Goal: Task Accomplishment & Management: Complete application form

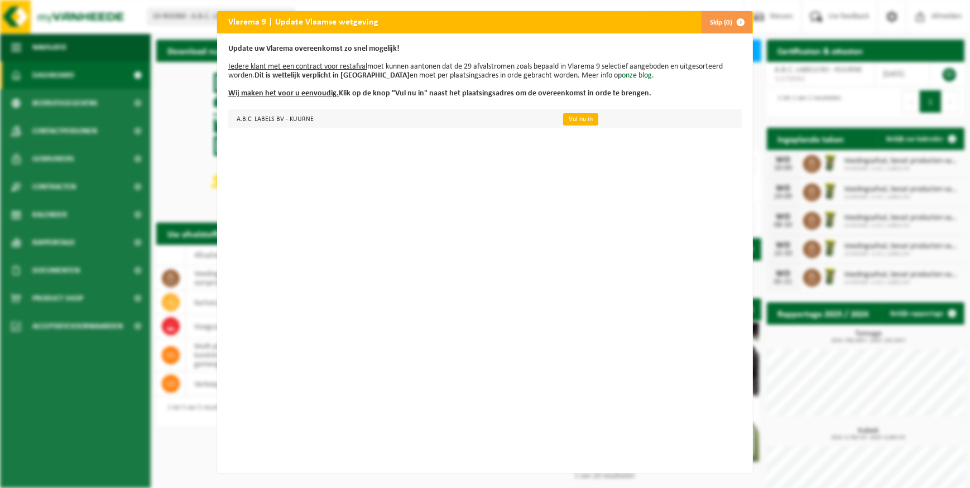
click at [578, 114] on link "Vul nu in" at bounding box center [580, 119] width 35 height 12
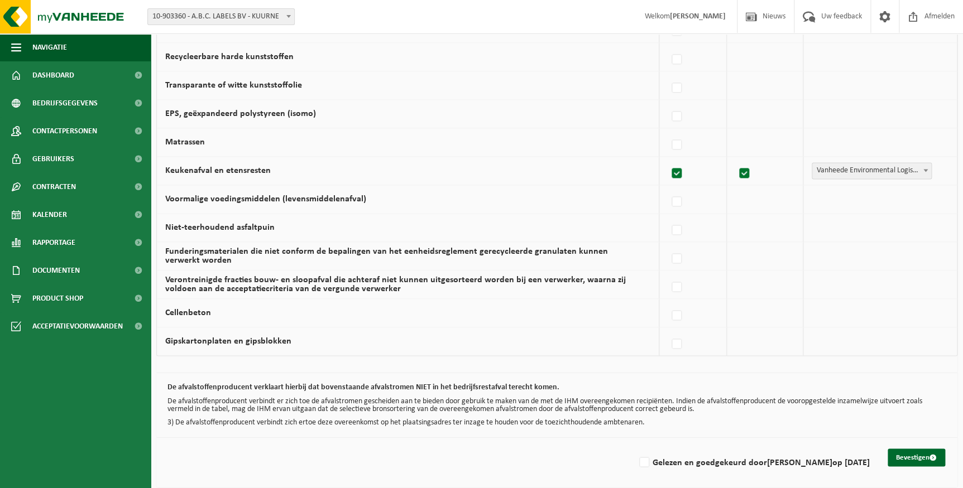
scroll to position [667, 0]
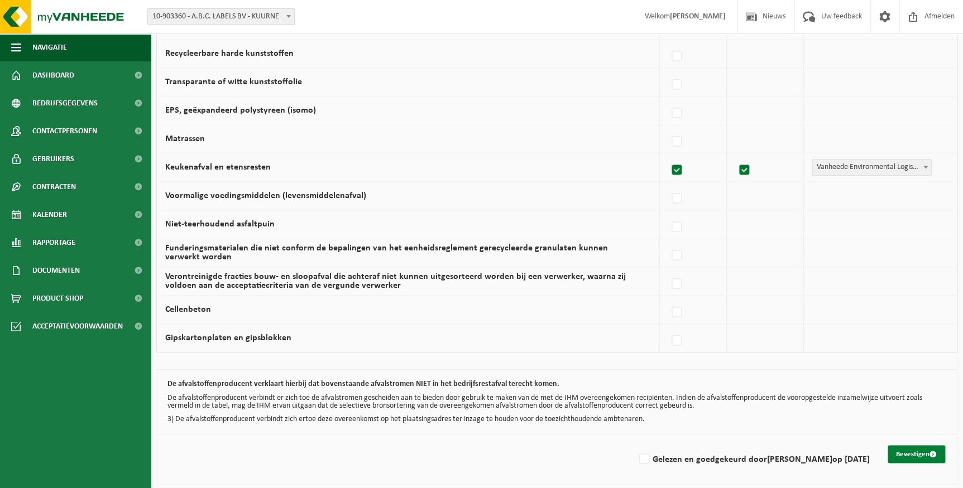
click at [917, 451] on button "Bevestigen" at bounding box center [915, 454] width 57 height 18
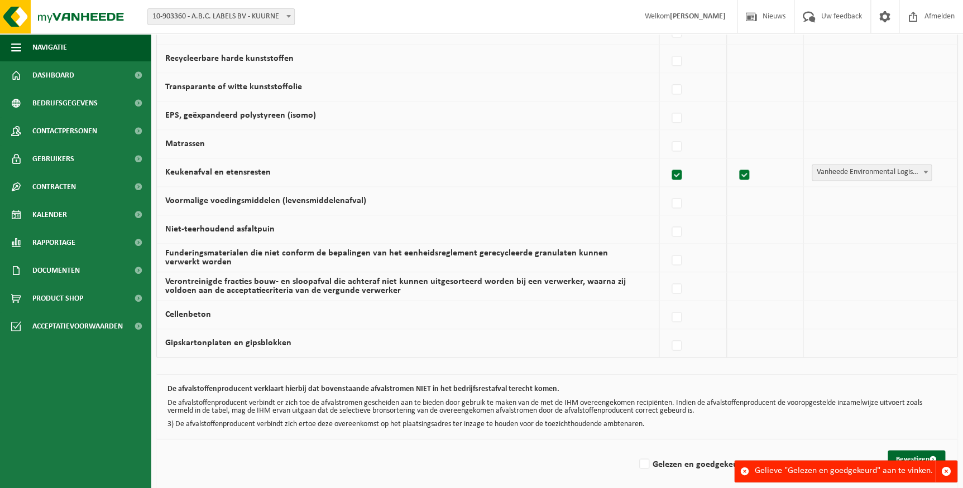
scroll to position [667, 0]
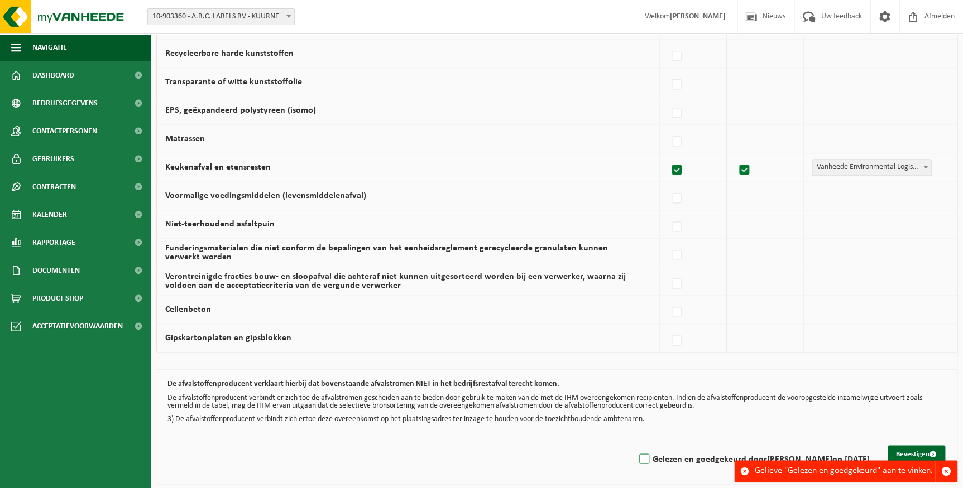
click at [637, 458] on label "Gelezen en goedgekeurd door SOPHIE JAEGERE op 28/08/25" at bounding box center [753, 459] width 233 height 17
click at [635, 445] on input "Gelezen en goedgekeurd door SOPHIE JAEGERE op 28/08/25" at bounding box center [635, 445] width 1 height 1
checkbox input "true"
click at [915, 449] on button "Bevestigen" at bounding box center [915, 454] width 57 height 18
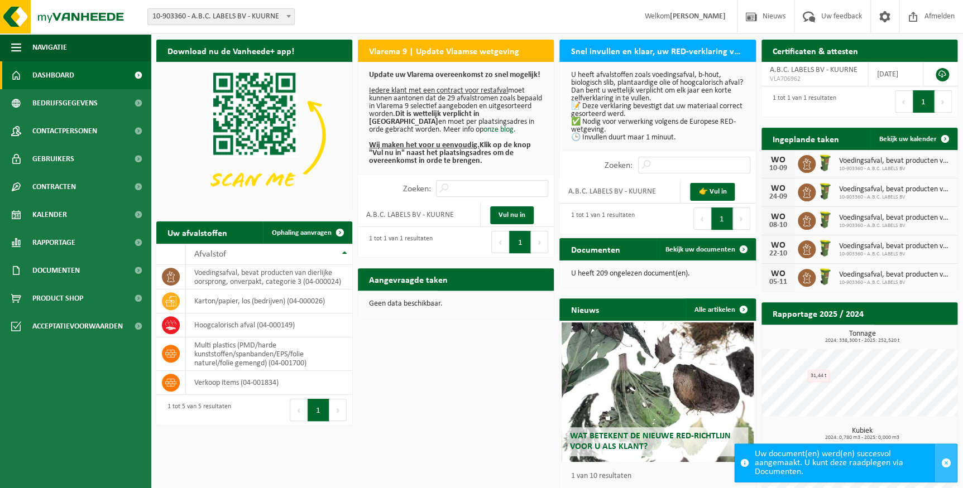
click at [946, 459] on span "button" at bounding box center [946, 463] width 10 height 10
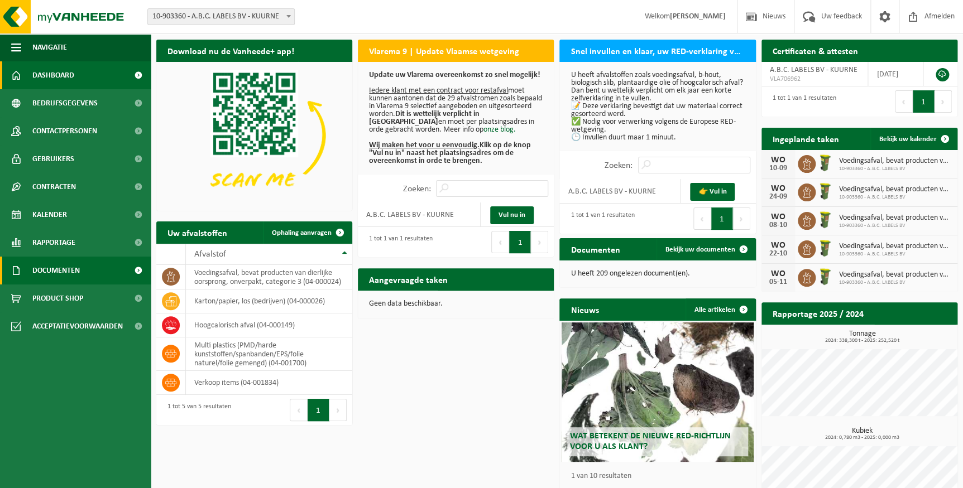
click at [61, 272] on span "Documenten" at bounding box center [55, 271] width 47 height 28
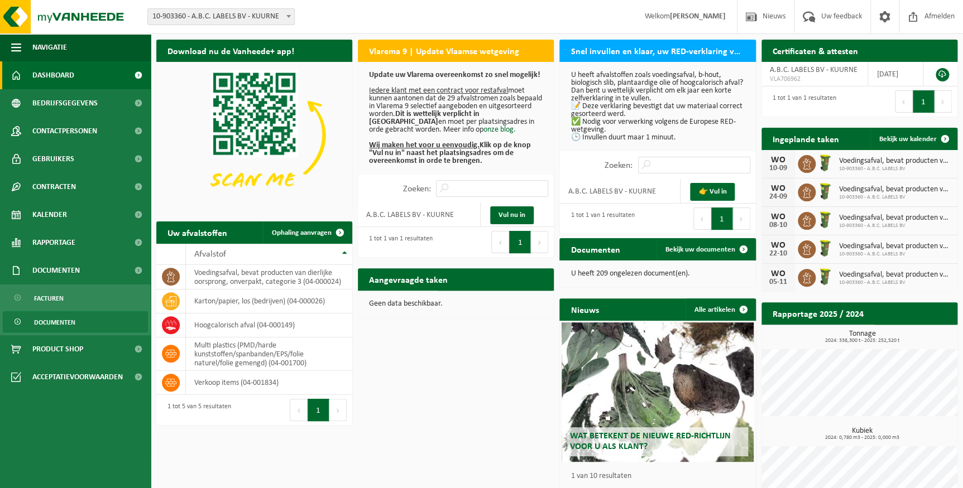
click at [56, 321] on span "Documenten" at bounding box center [54, 322] width 41 height 21
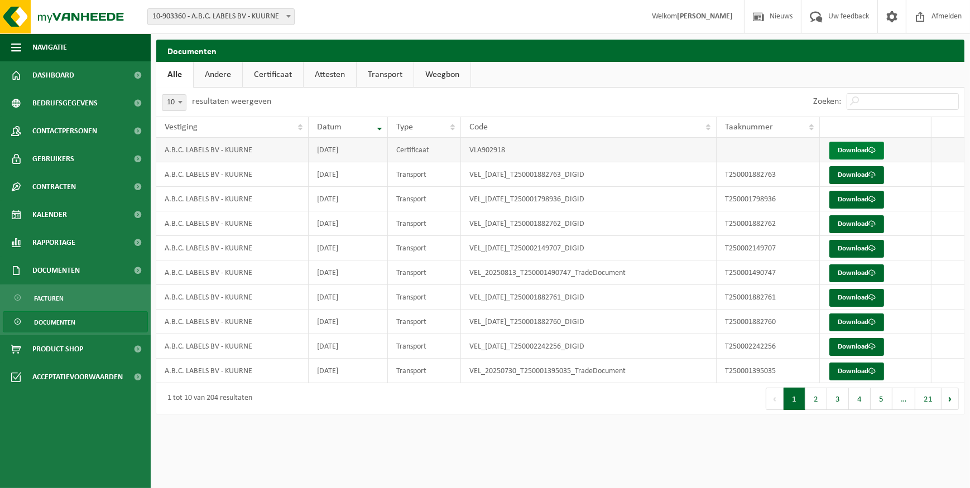
click at [851, 147] on link "Download" at bounding box center [856, 151] width 55 height 18
